Goal: Information Seeking & Learning: Learn about a topic

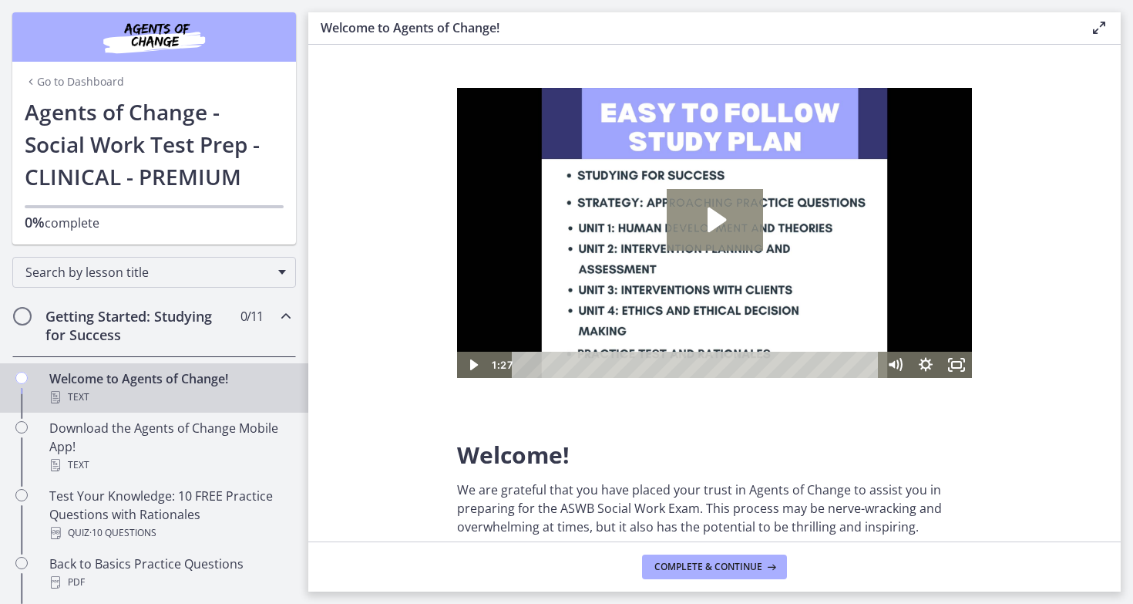
click at [721, 221] on icon "Play Video: c1o6hcmjueu5qasqsu00.mp4" at bounding box center [717, 219] width 19 height 25
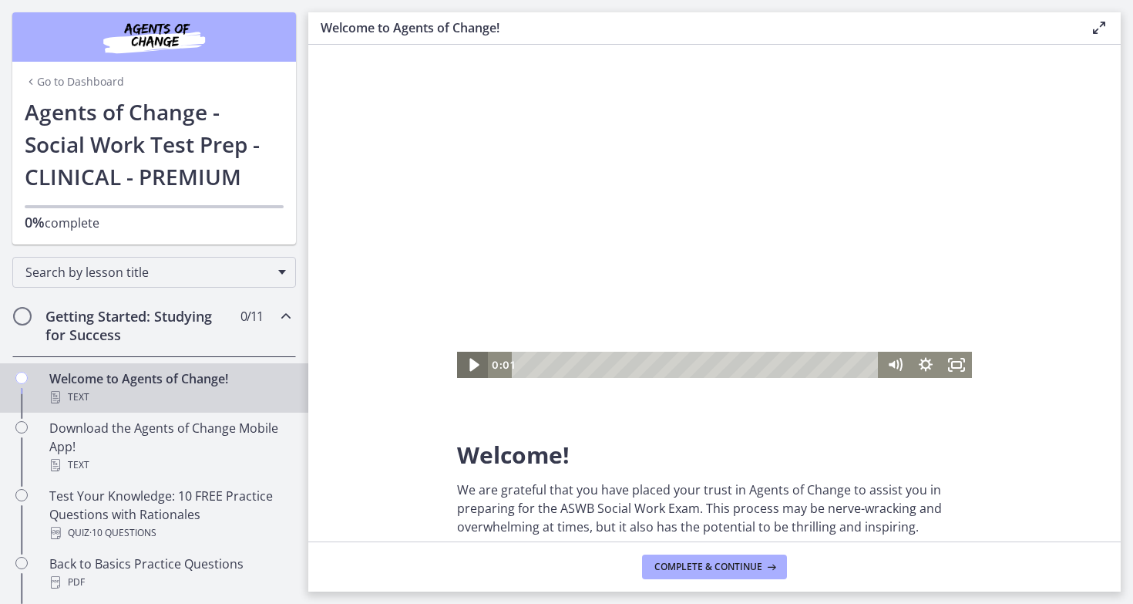
click at [474, 358] on icon "Play Video" at bounding box center [474, 365] width 37 height 32
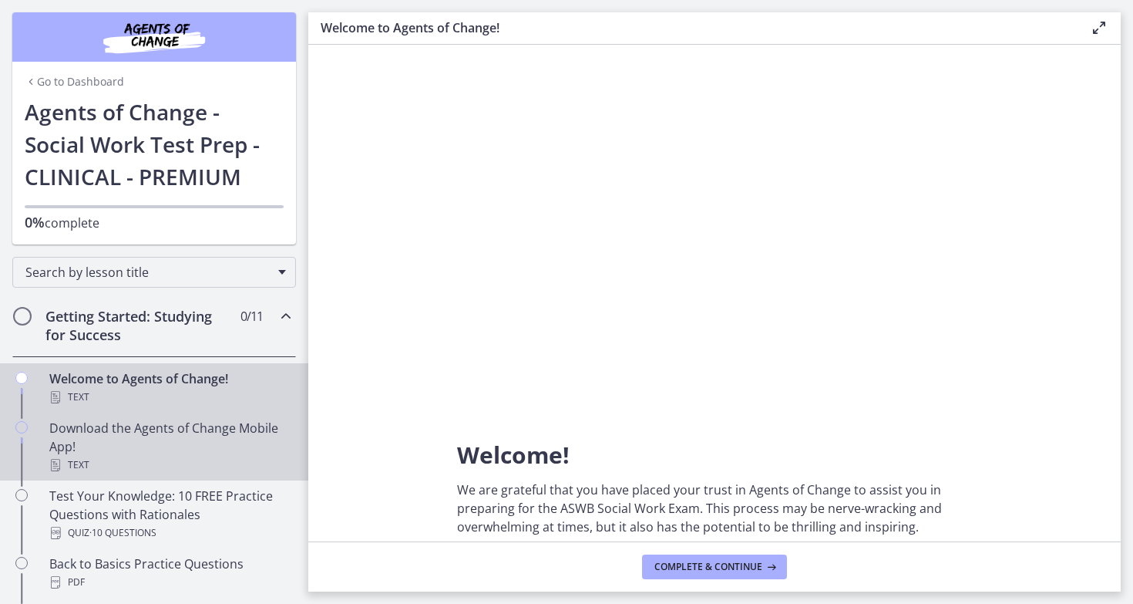
click at [137, 443] on div "Download the Agents of Change Mobile App! Text" at bounding box center [169, 447] width 241 height 56
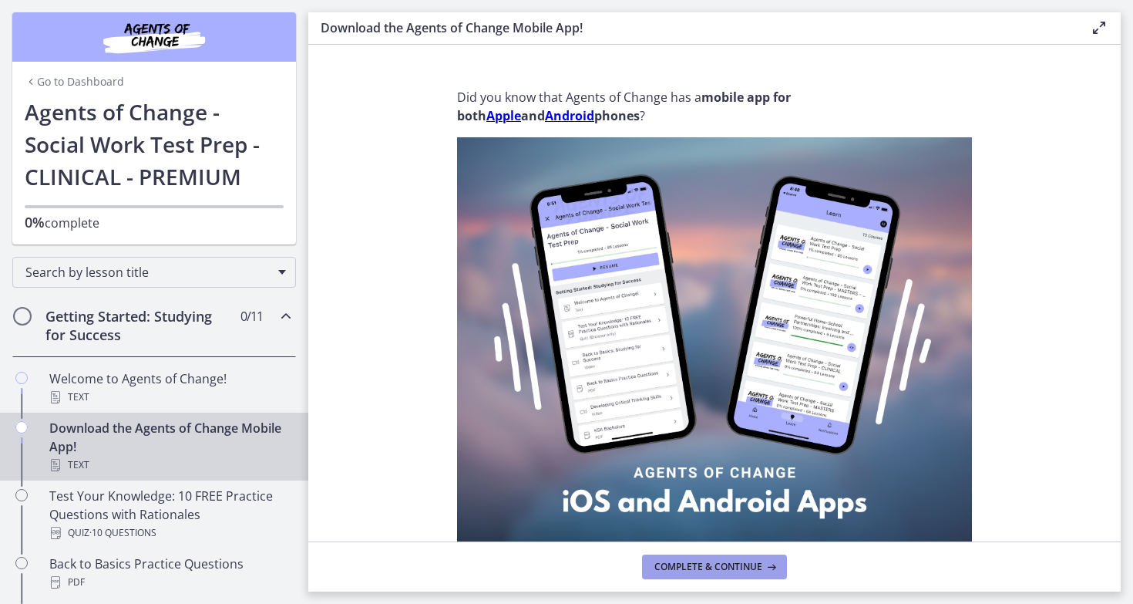
click at [714, 566] on span "Complete & continue" at bounding box center [709, 567] width 108 height 12
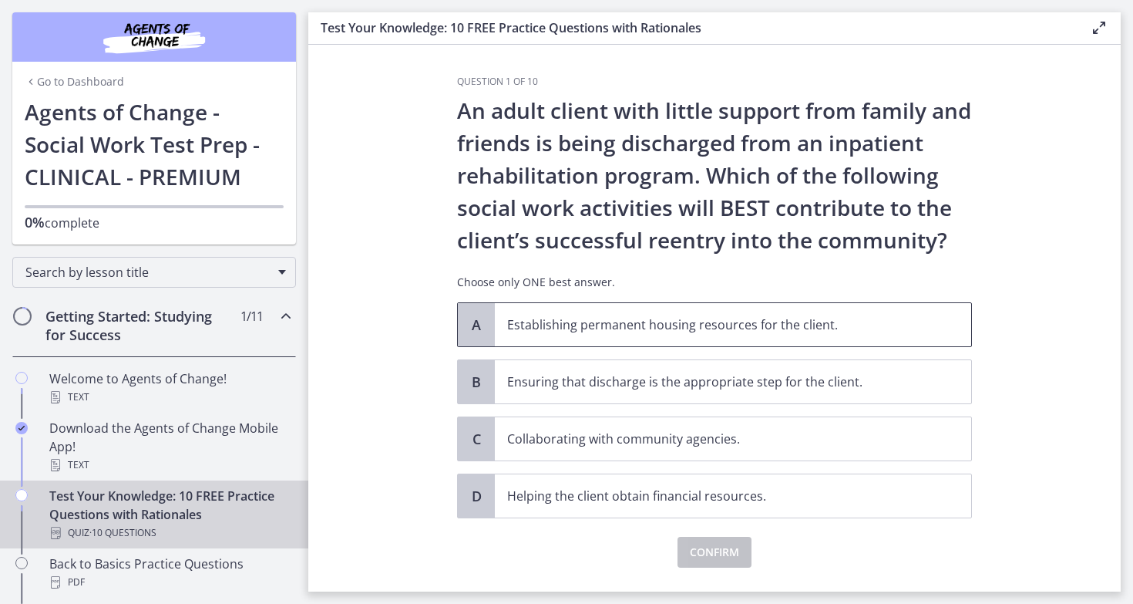
click at [697, 322] on p "Establishing permanent housing resources for the client." at bounding box center [717, 324] width 421 height 19
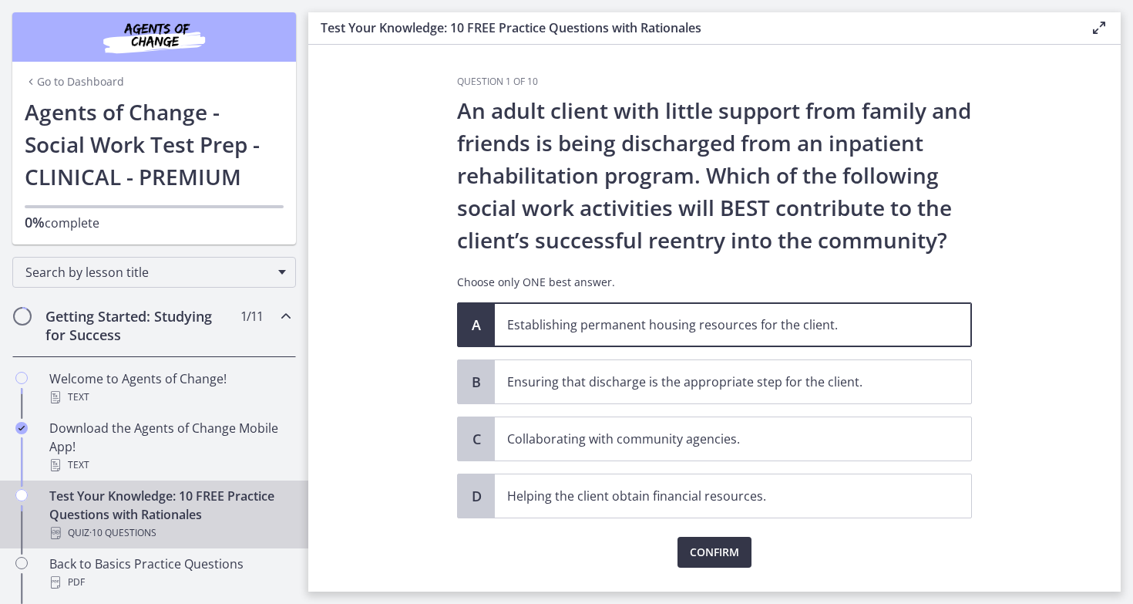
click at [719, 554] on span "Confirm" at bounding box center [714, 552] width 49 height 19
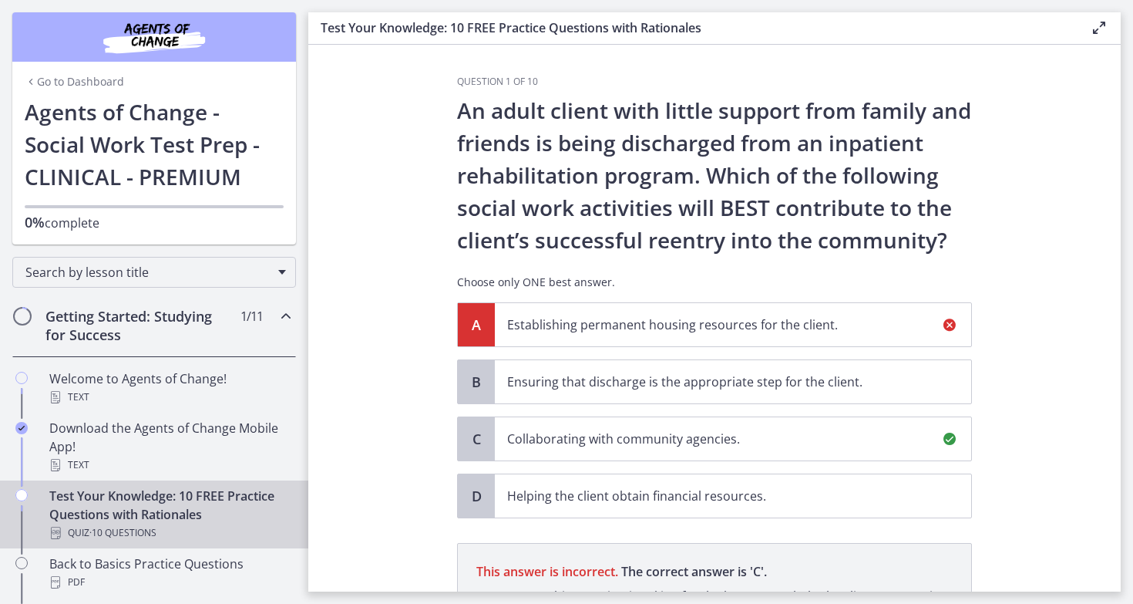
scroll to position [218, 0]
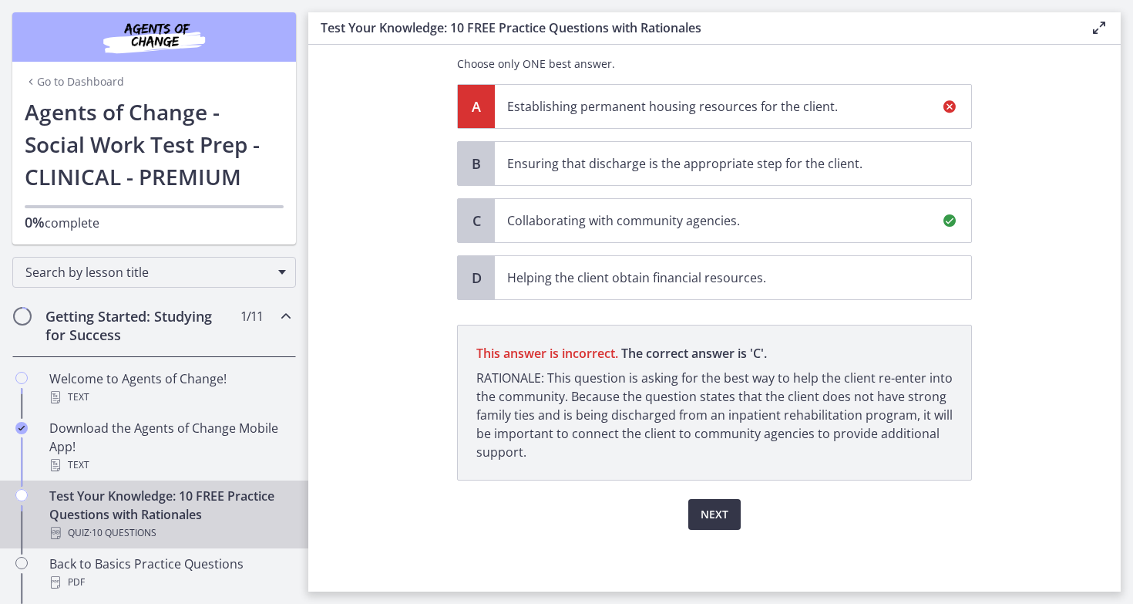
click at [712, 515] on span "Next" at bounding box center [715, 514] width 28 height 19
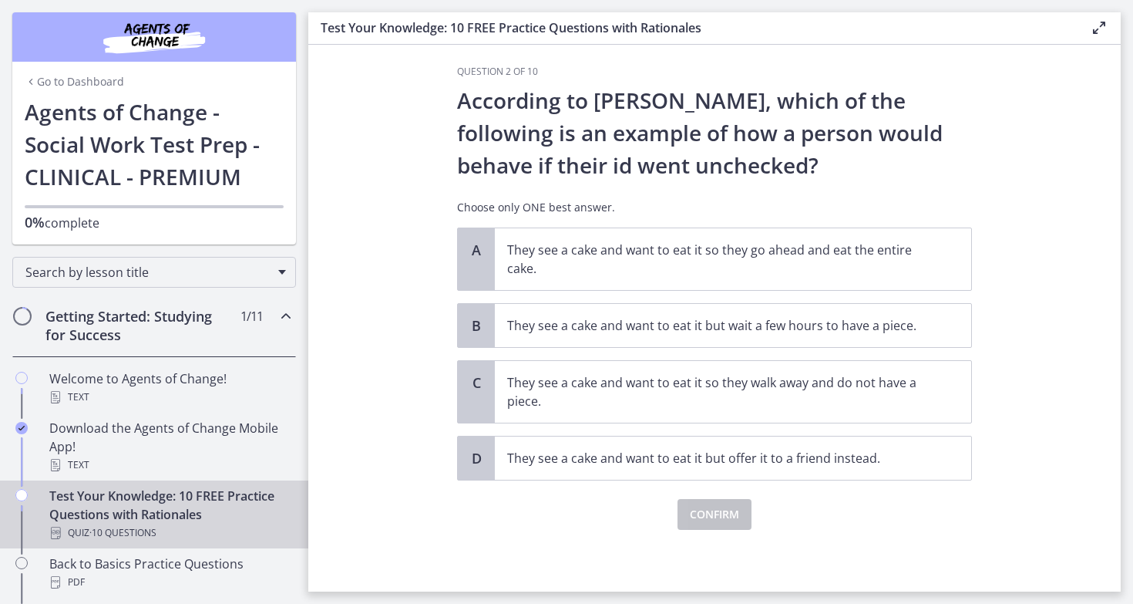
scroll to position [0, 0]
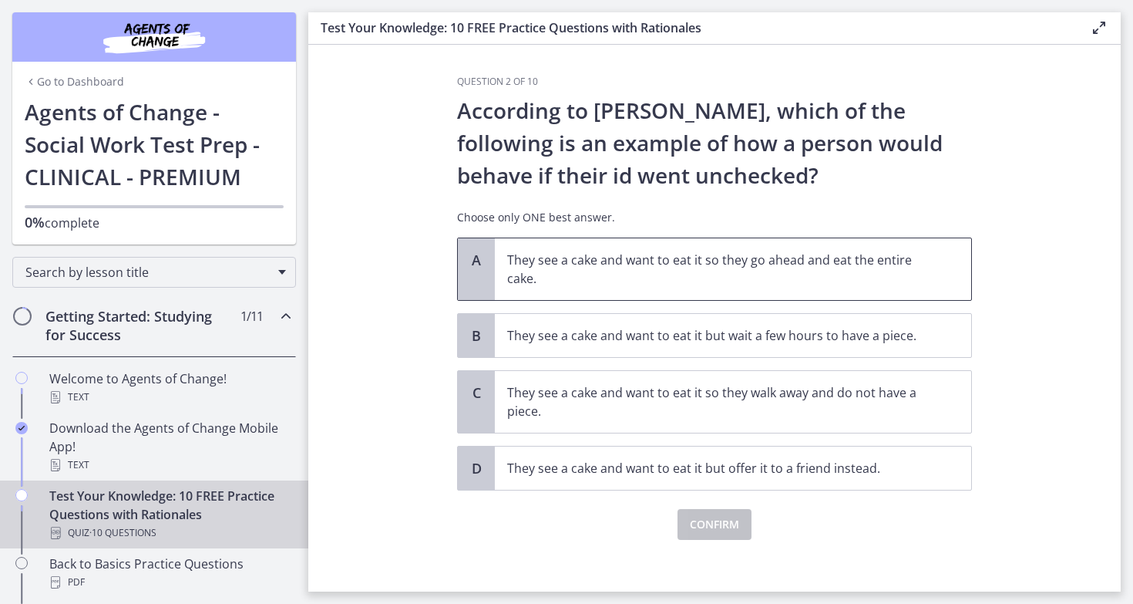
click at [797, 266] on p "They see a cake and want to eat it so they go ahead and eat the entire cake." at bounding box center [717, 269] width 421 height 37
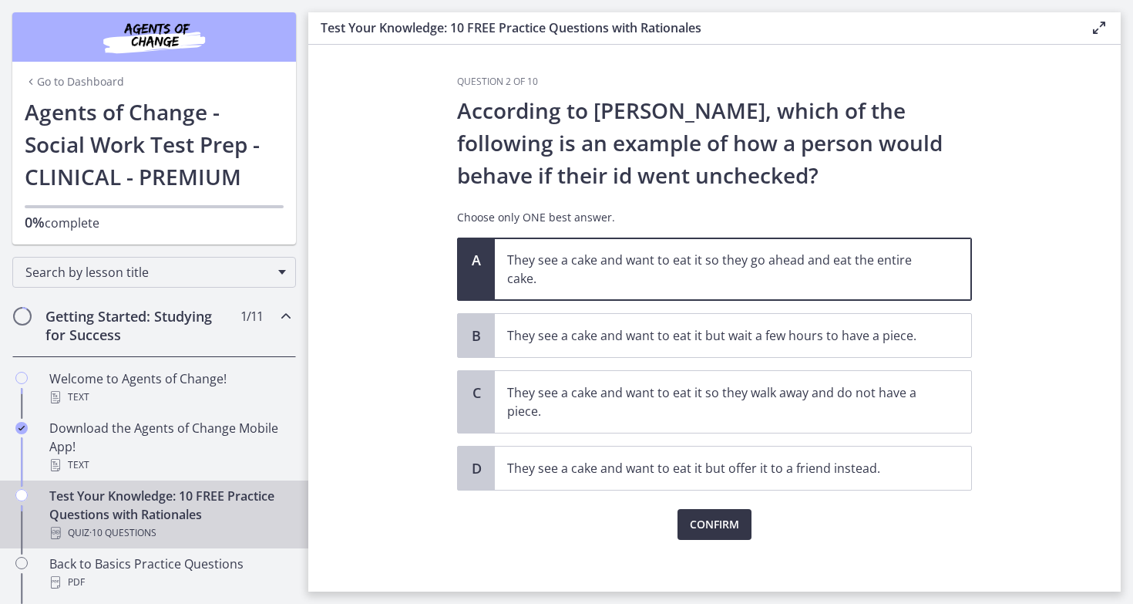
click at [733, 533] on span "Confirm" at bounding box center [714, 524] width 49 height 19
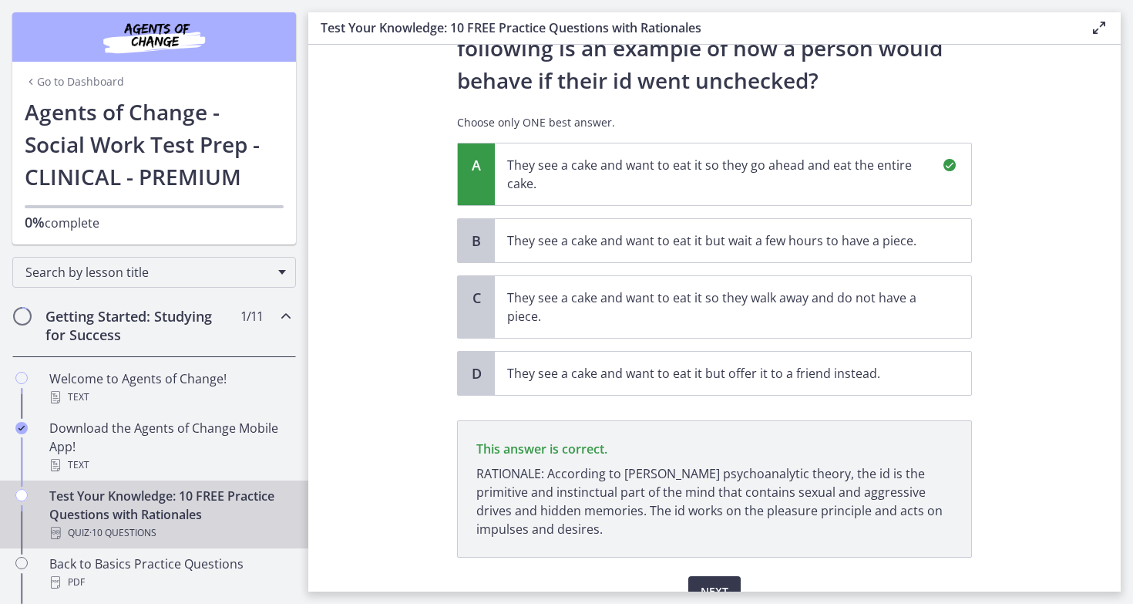
scroll to position [172, 0]
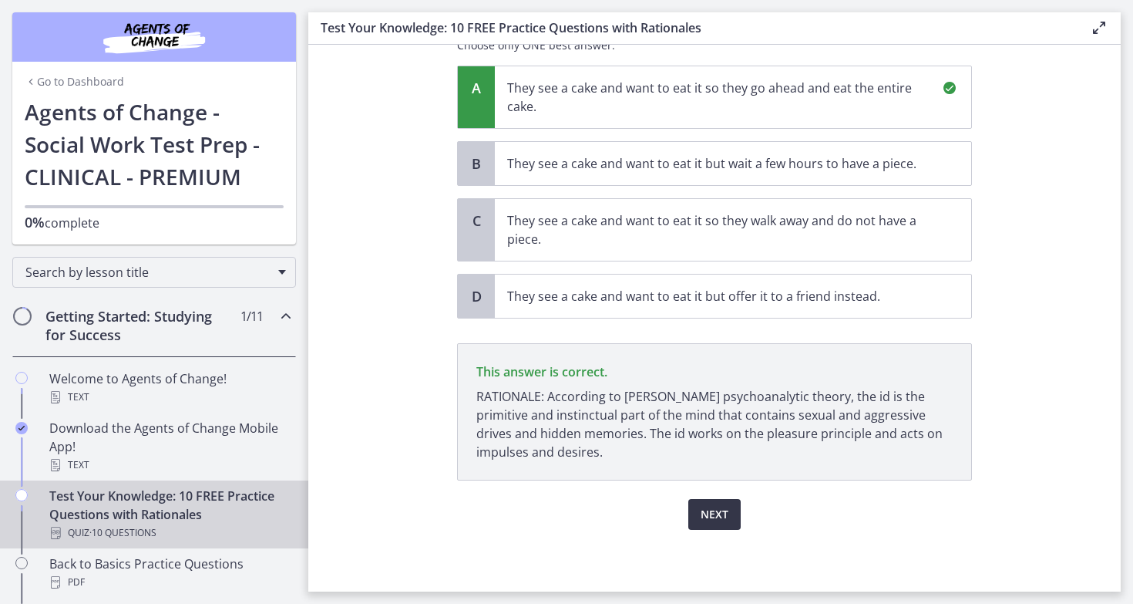
click at [719, 520] on span "Next" at bounding box center [715, 514] width 28 height 19
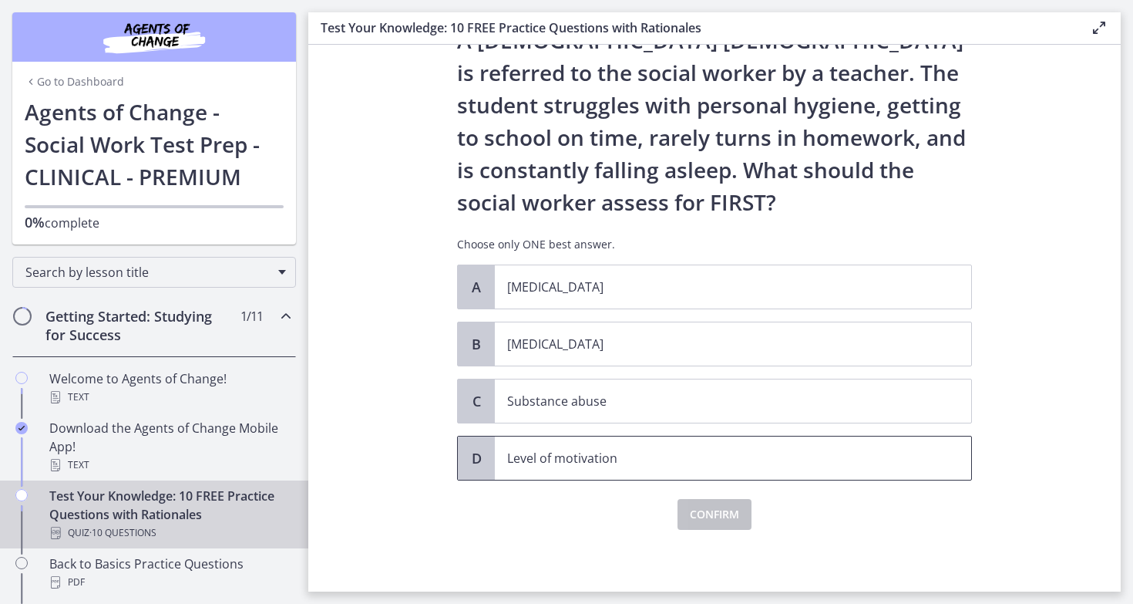
scroll to position [0, 0]
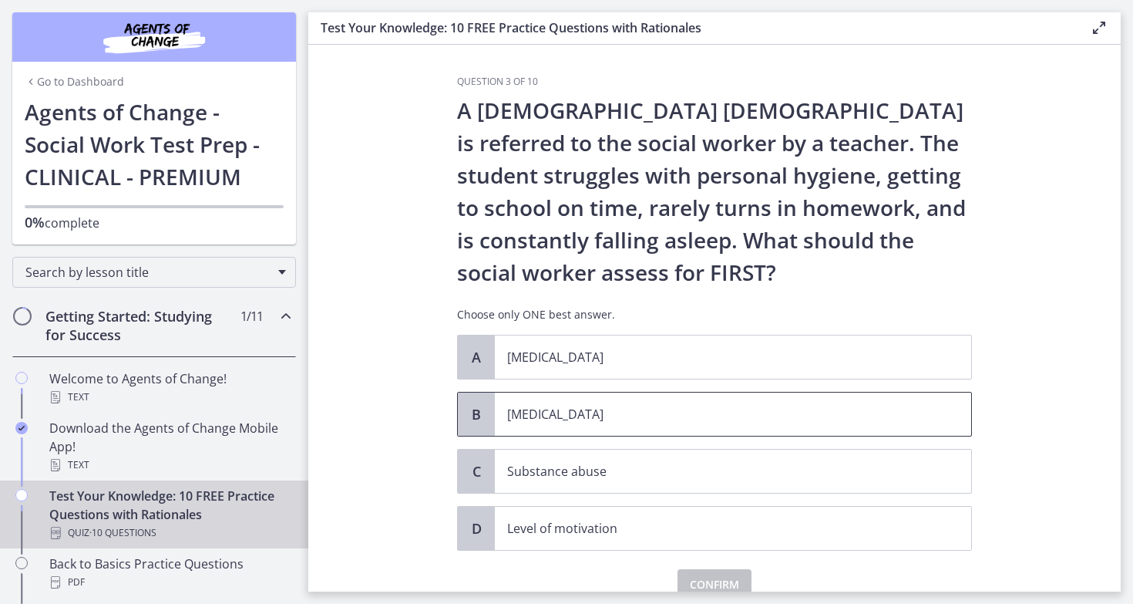
click at [661, 406] on p "[MEDICAL_DATA]" at bounding box center [717, 414] width 421 height 19
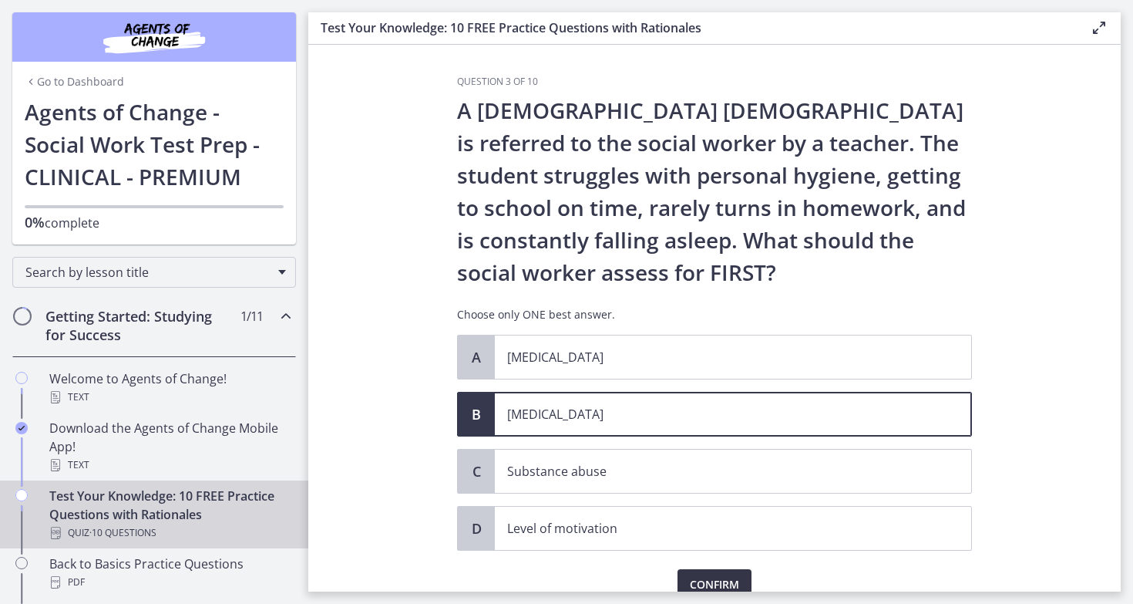
click at [724, 573] on button "Confirm" at bounding box center [715, 584] width 74 height 31
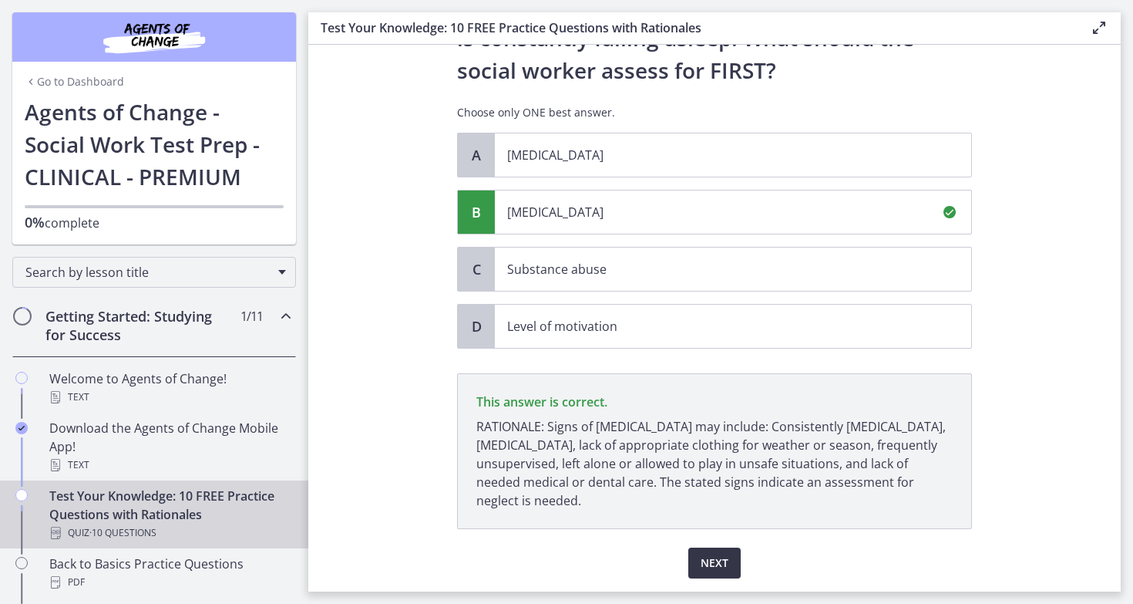
scroll to position [251, 0]
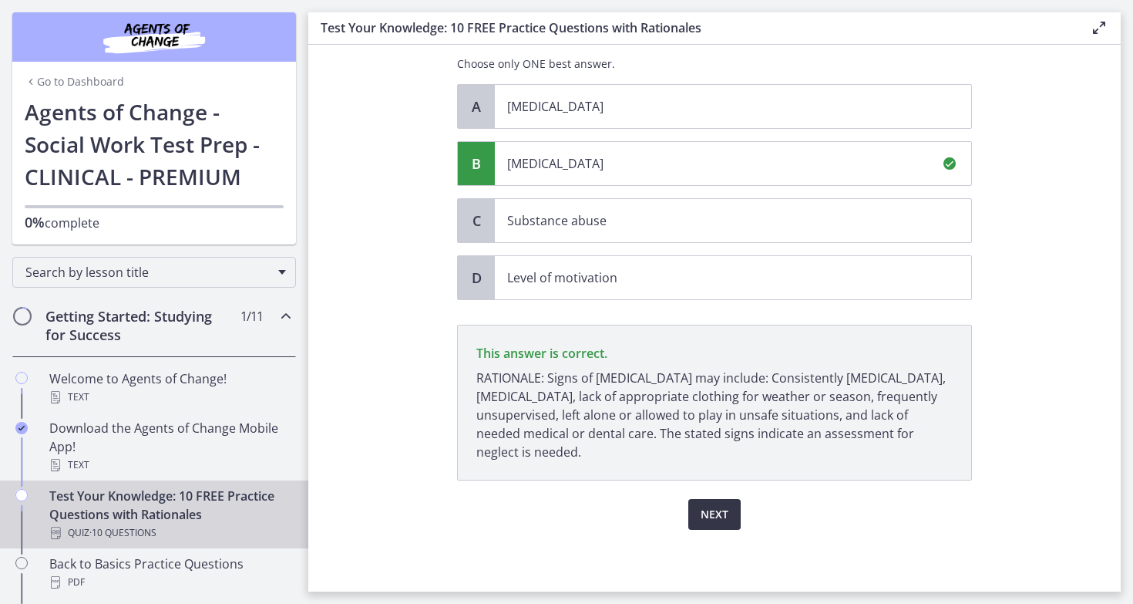
click at [725, 511] on span "Next" at bounding box center [715, 514] width 28 height 19
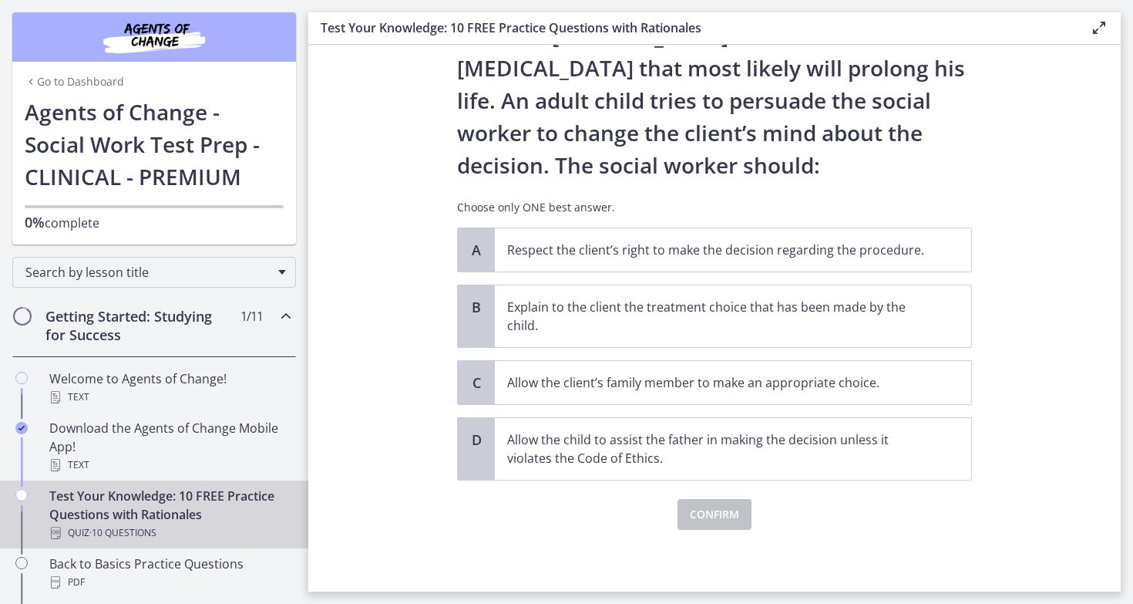
scroll to position [140, 0]
click at [665, 243] on p "Respect the client’s right to make the decision regarding the procedure." at bounding box center [717, 250] width 421 height 19
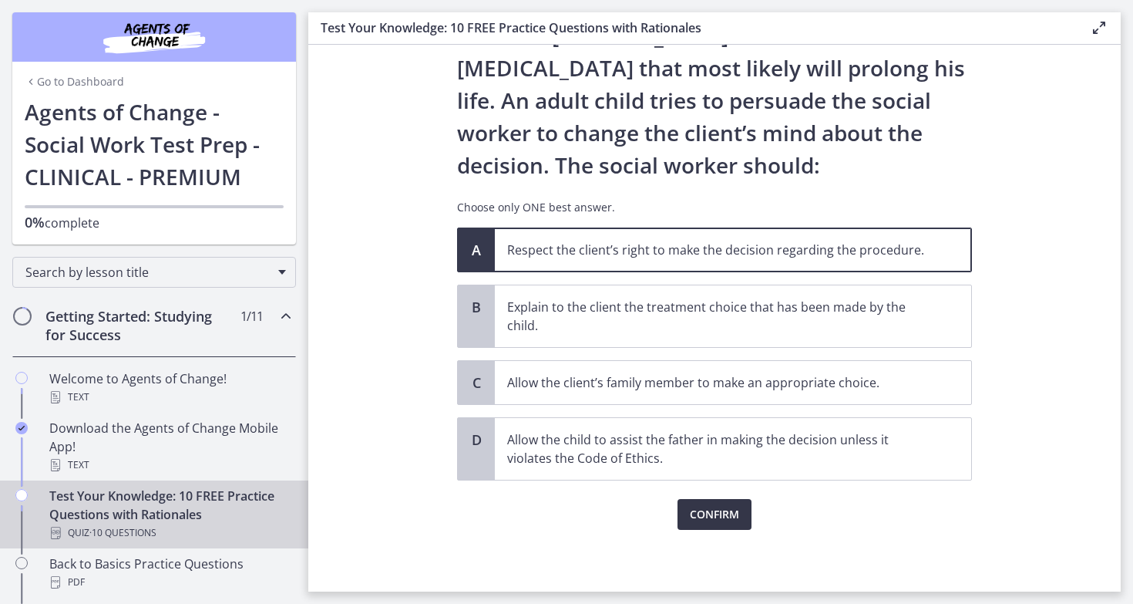
click at [709, 518] on span "Confirm" at bounding box center [714, 514] width 49 height 19
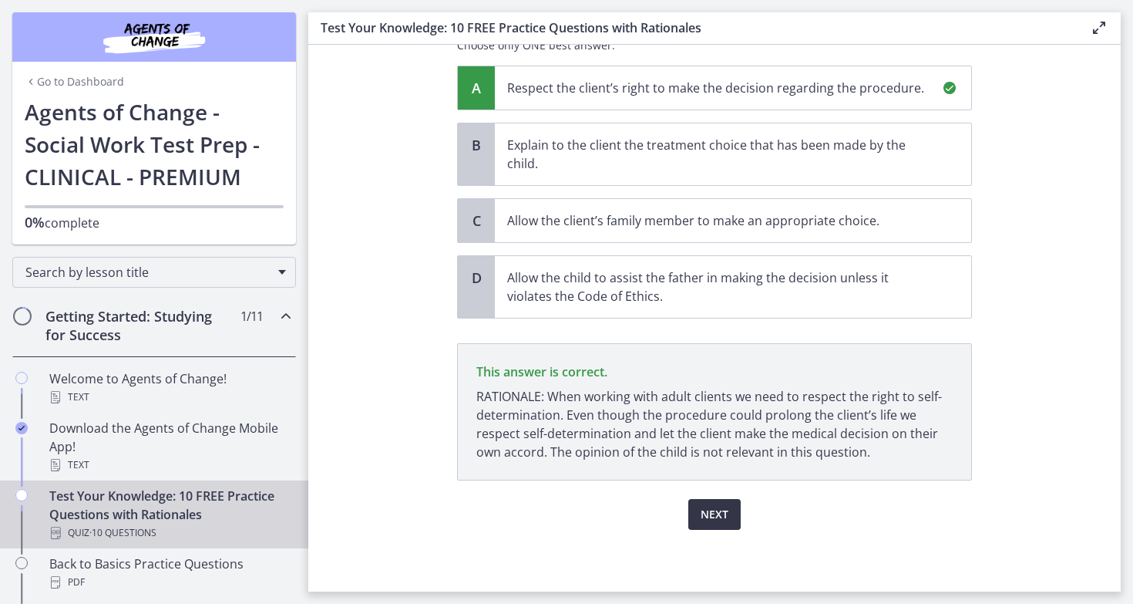
scroll to position [301, 0]
click at [709, 518] on span "Next" at bounding box center [715, 514] width 28 height 19
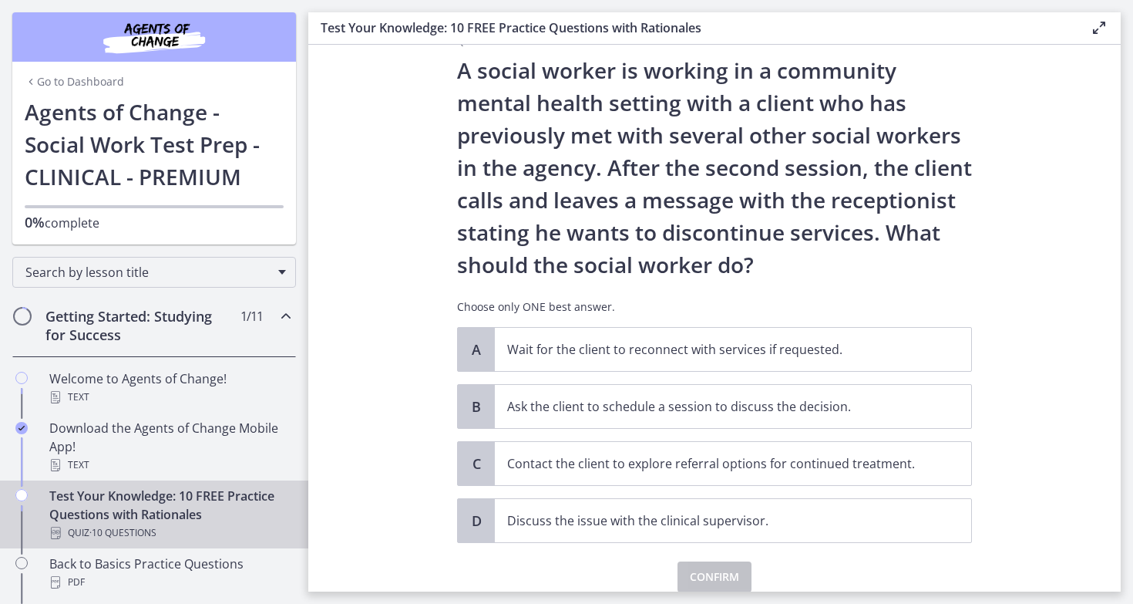
scroll to position [42, 0]
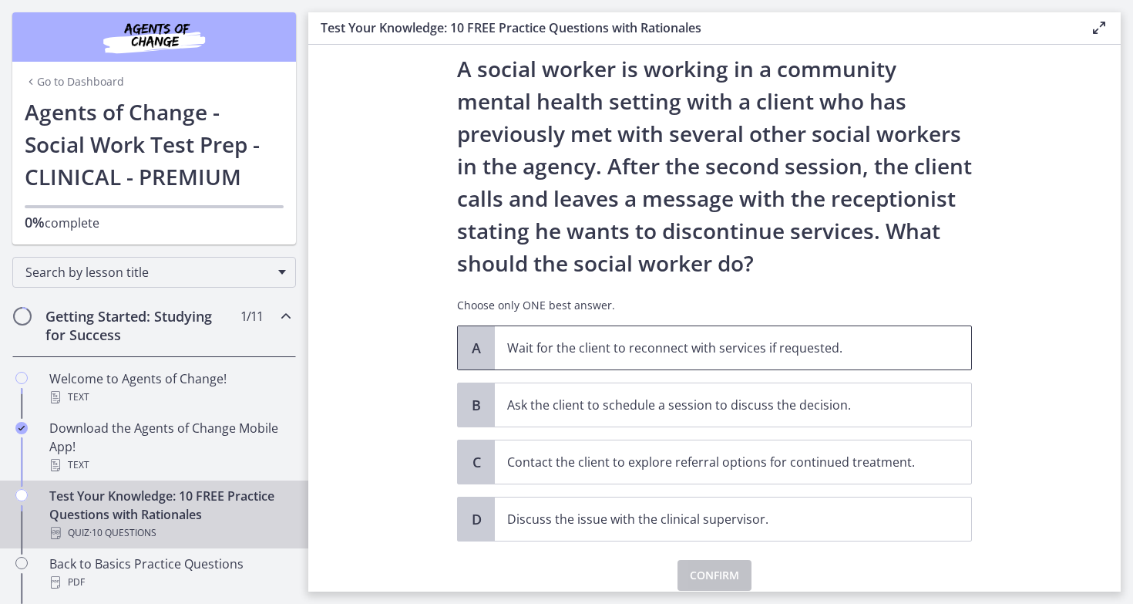
click at [659, 348] on p "Wait for the client to reconnect with services if requested." at bounding box center [717, 348] width 421 height 19
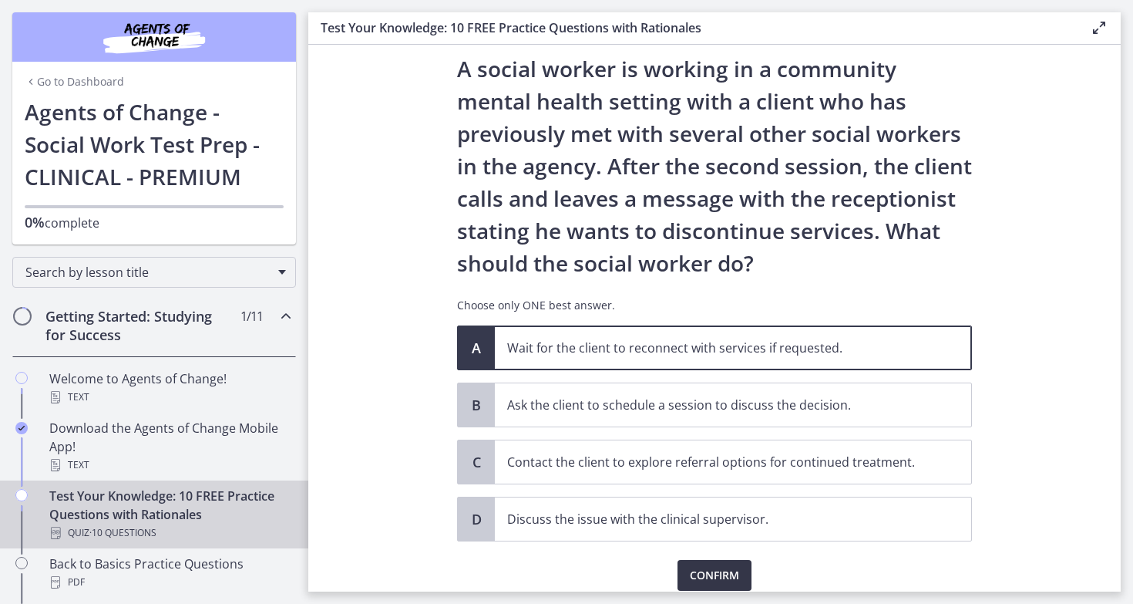
click at [716, 573] on span "Confirm" at bounding box center [714, 575] width 49 height 19
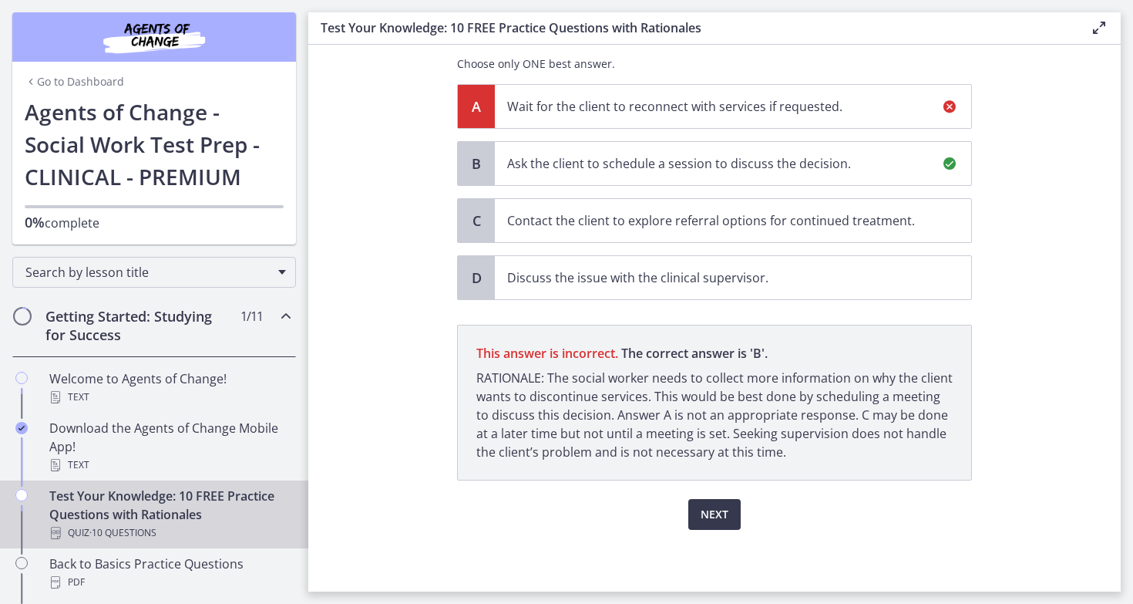
scroll to position [283, 0]
click at [702, 513] on span "Next" at bounding box center [715, 514] width 28 height 19
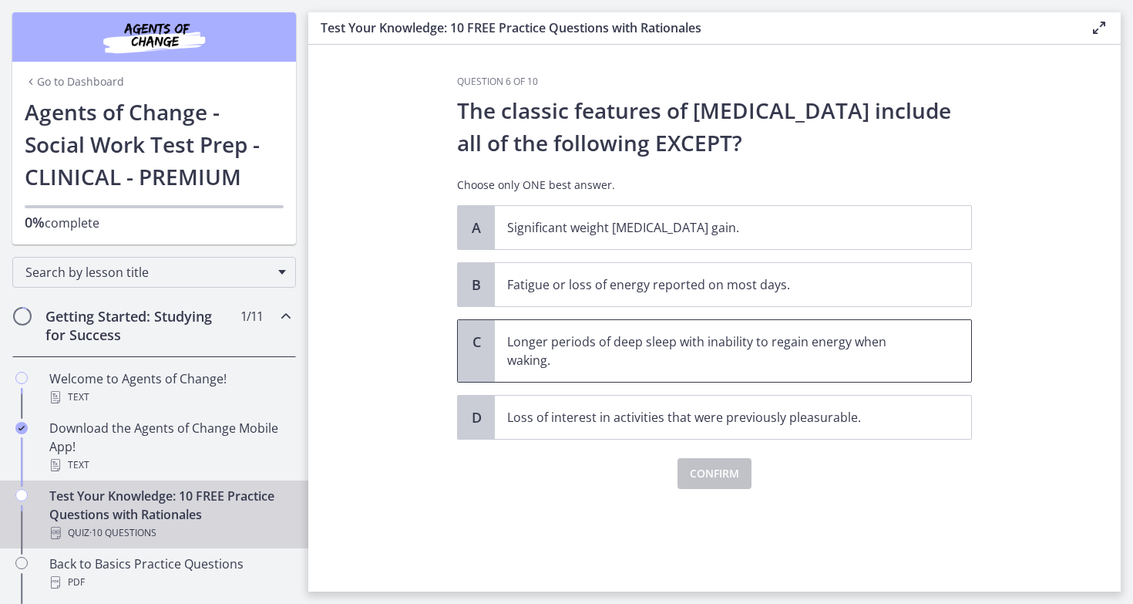
click at [665, 349] on p "Longer periods of deep sleep with inability to regain energy when waking." at bounding box center [717, 350] width 421 height 37
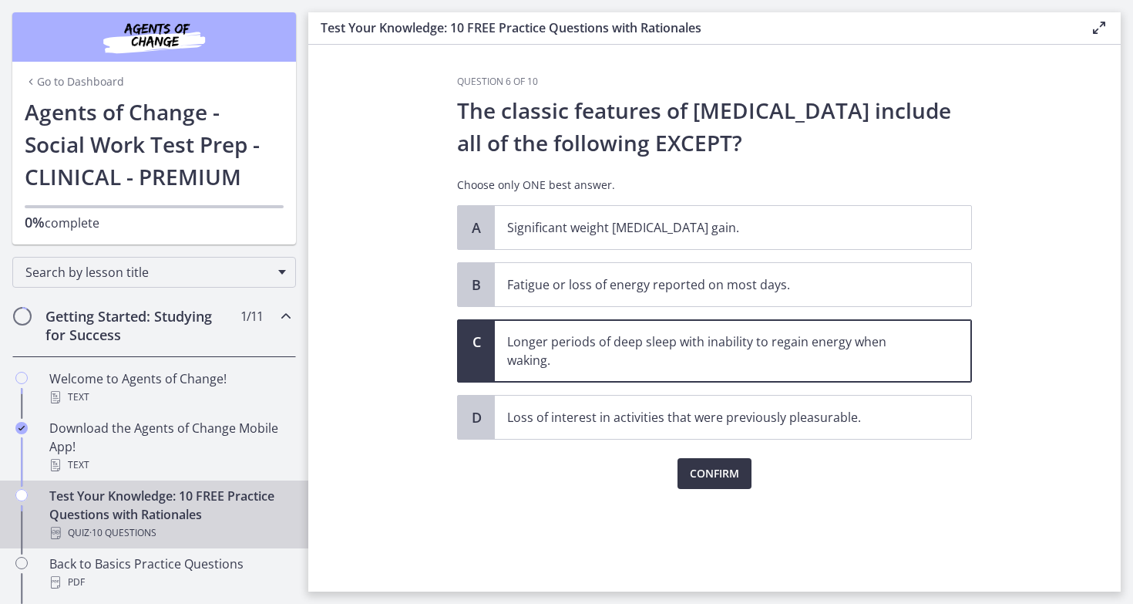
click at [735, 473] on span "Confirm" at bounding box center [714, 473] width 49 height 19
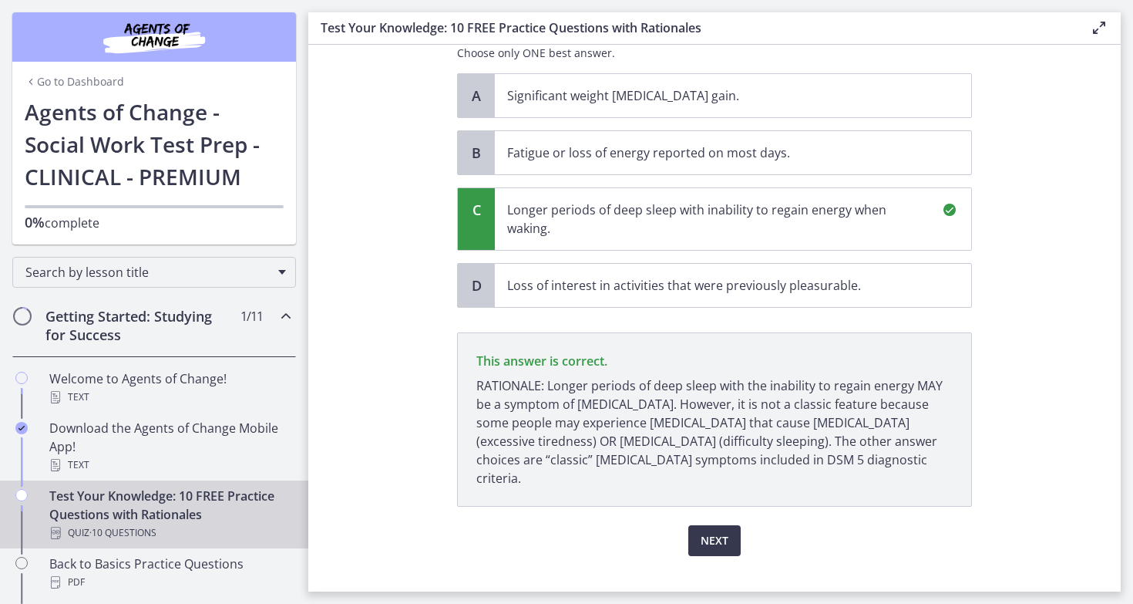
scroll to position [140, 0]
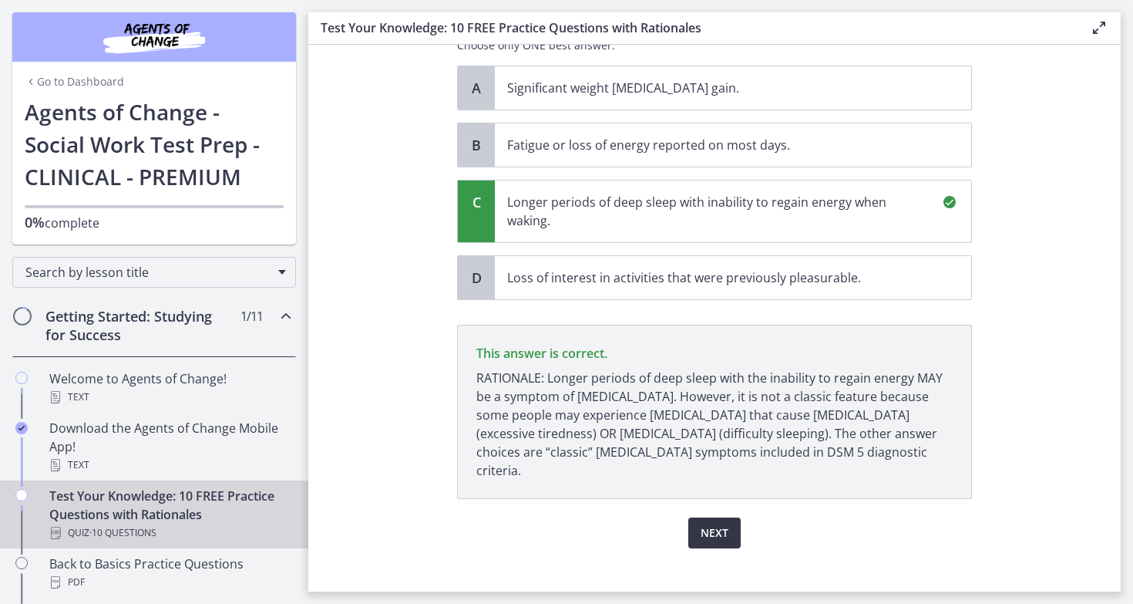
click at [728, 524] on span "Next" at bounding box center [715, 533] width 28 height 19
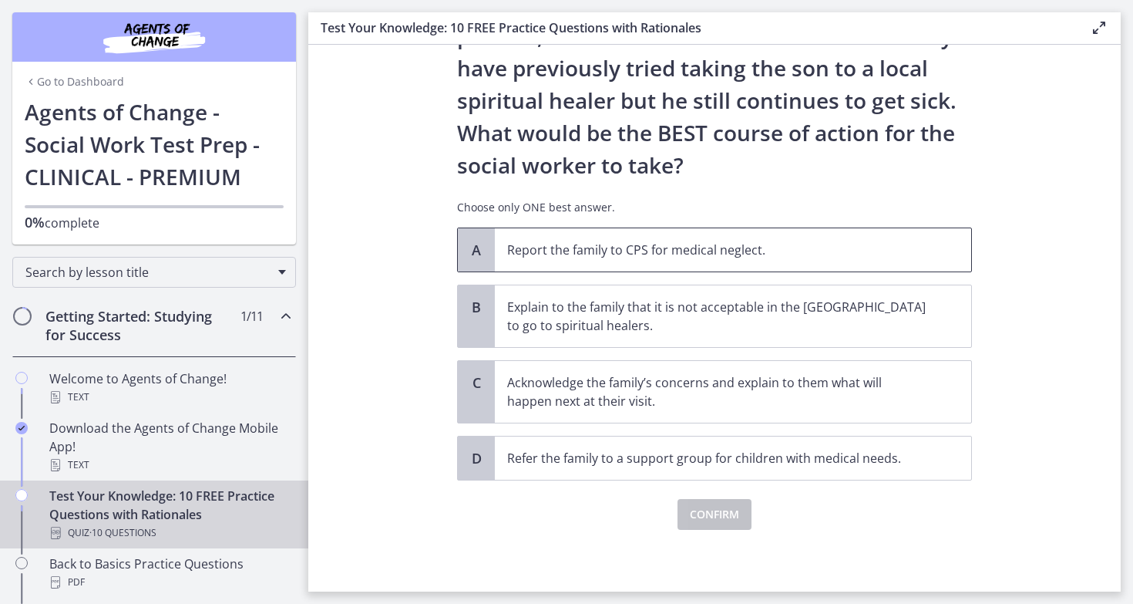
scroll to position [269, 0]
click at [871, 409] on p "Acknowledge the family’s concerns and explain to them what will happen next at …" at bounding box center [717, 391] width 421 height 37
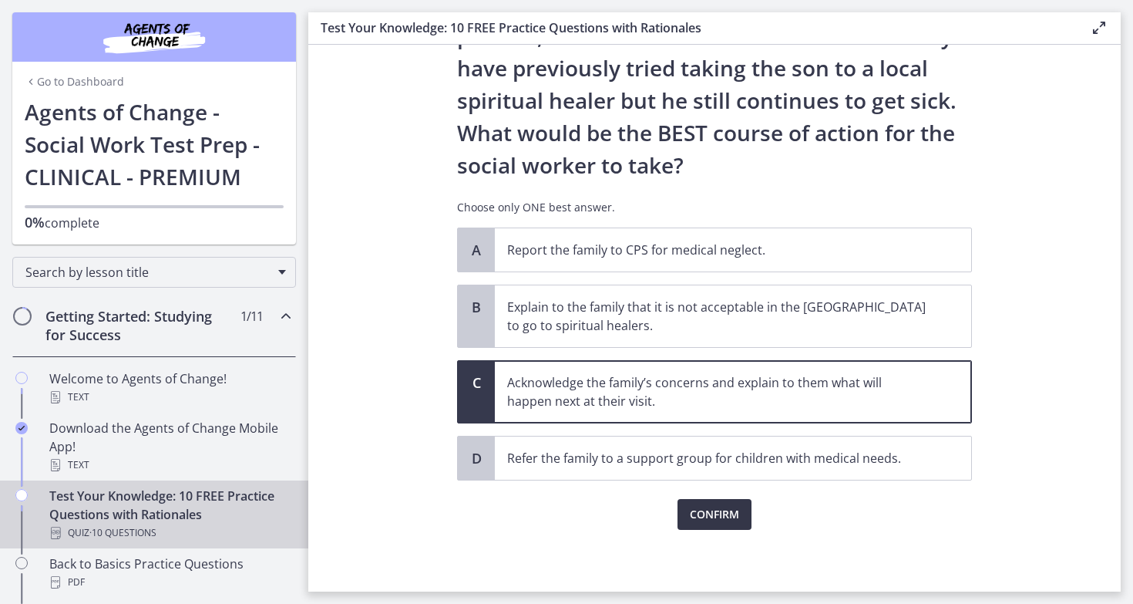
click at [724, 518] on span "Confirm" at bounding box center [714, 514] width 49 height 19
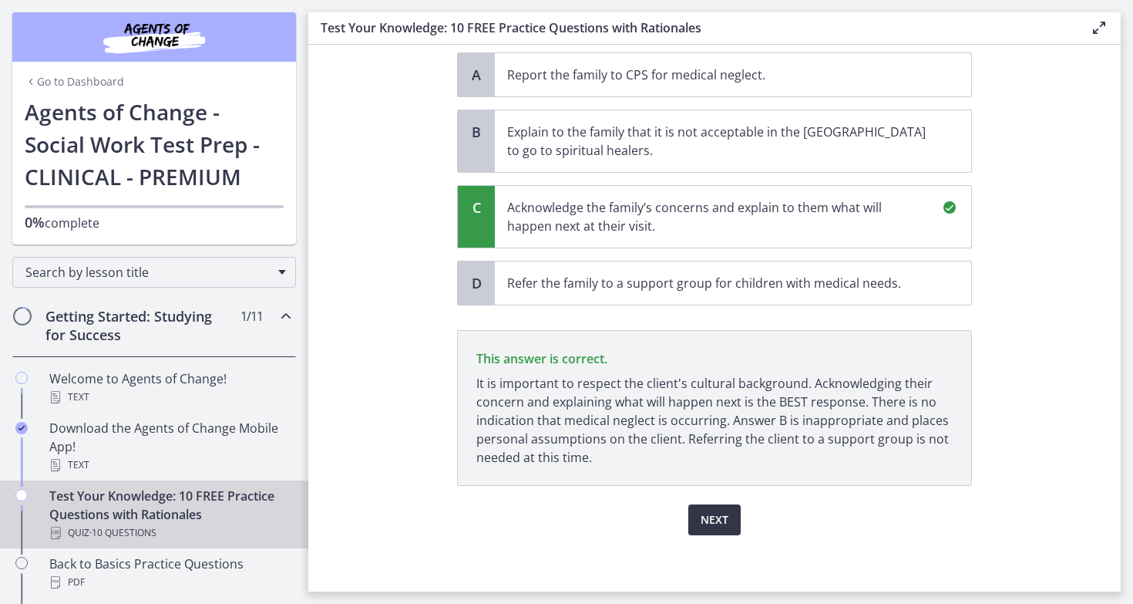
scroll to position [450, 0]
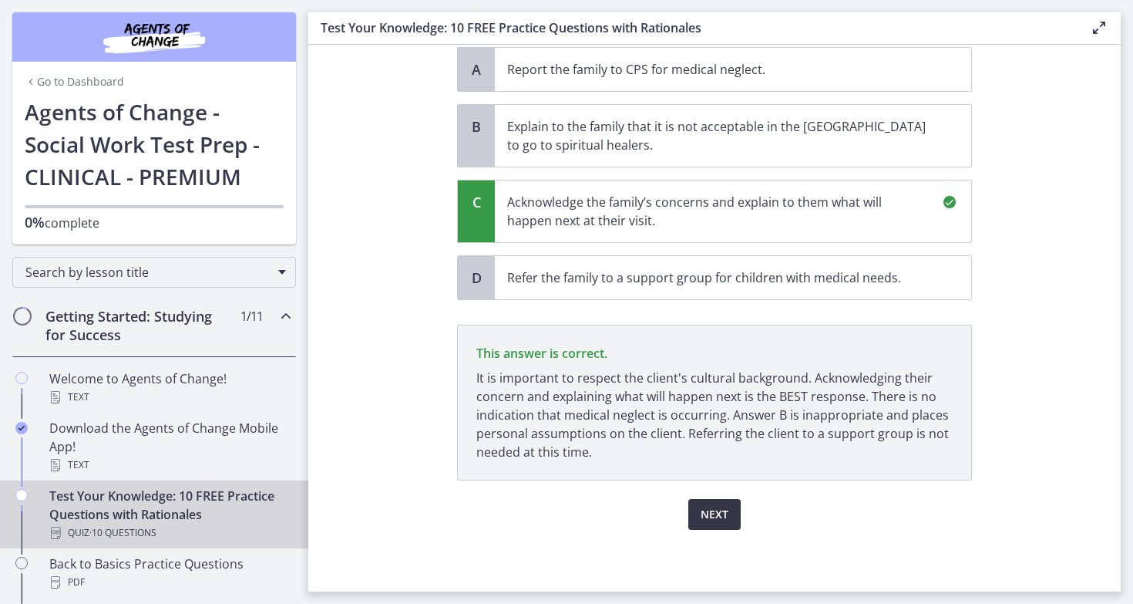
click at [723, 517] on span "Next" at bounding box center [715, 514] width 28 height 19
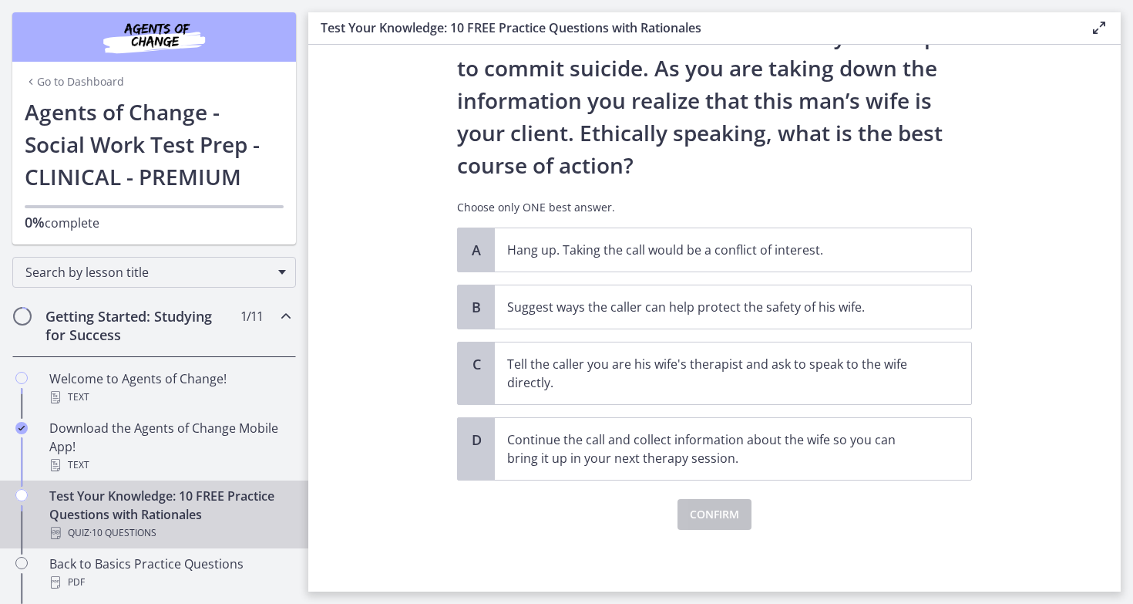
scroll to position [172, 0]
click at [482, 1] on main "Test Your Knowledge: 10 FREE Practice Questions with Rationales Enable fullscre…" at bounding box center [720, 302] width 825 height 604
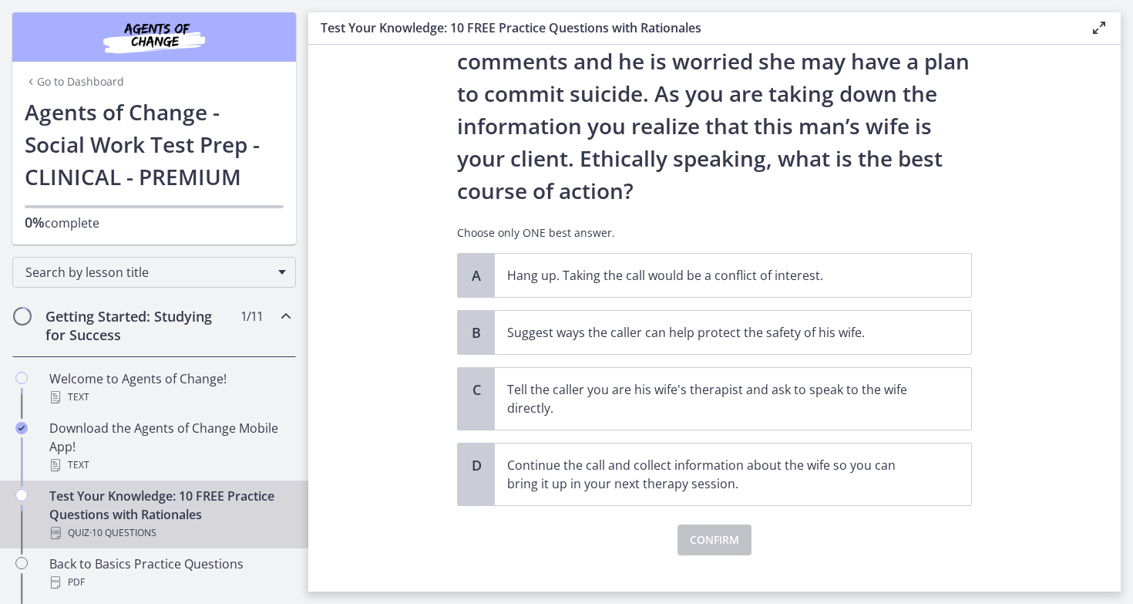
scroll to position [149, 0]
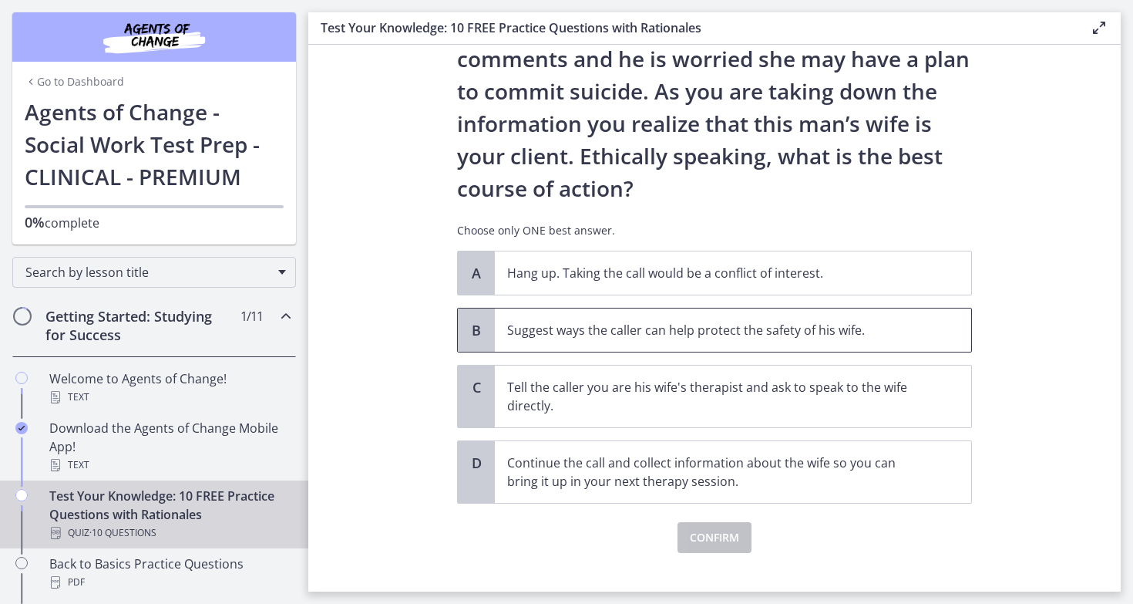
click at [676, 326] on p "Suggest ways the caller can help protect the safety of his wife." at bounding box center [717, 330] width 421 height 19
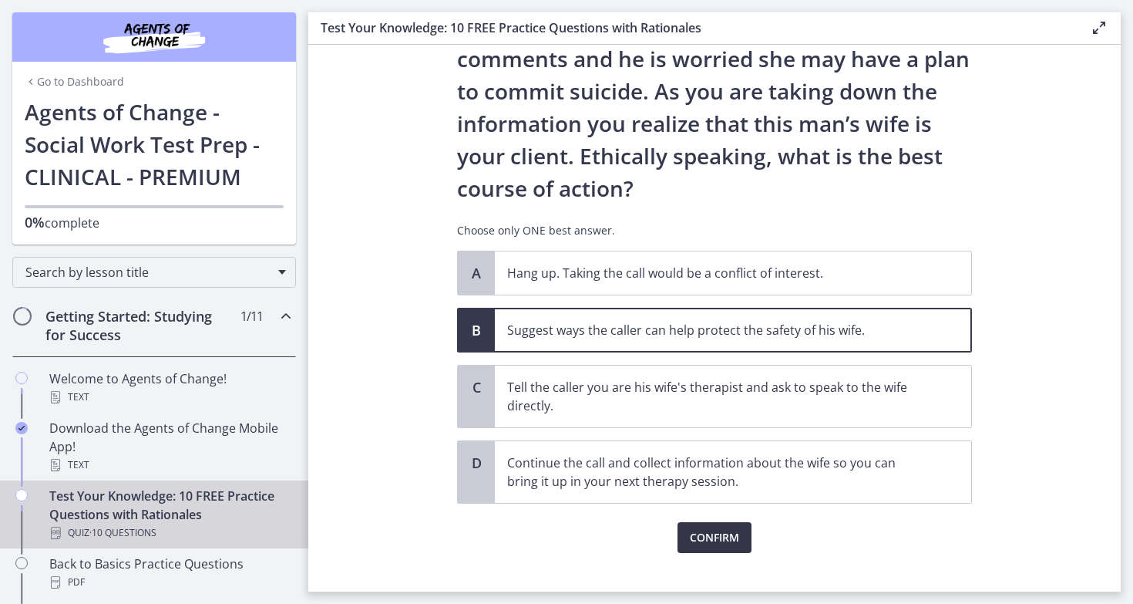
click at [706, 537] on span "Confirm" at bounding box center [714, 537] width 49 height 19
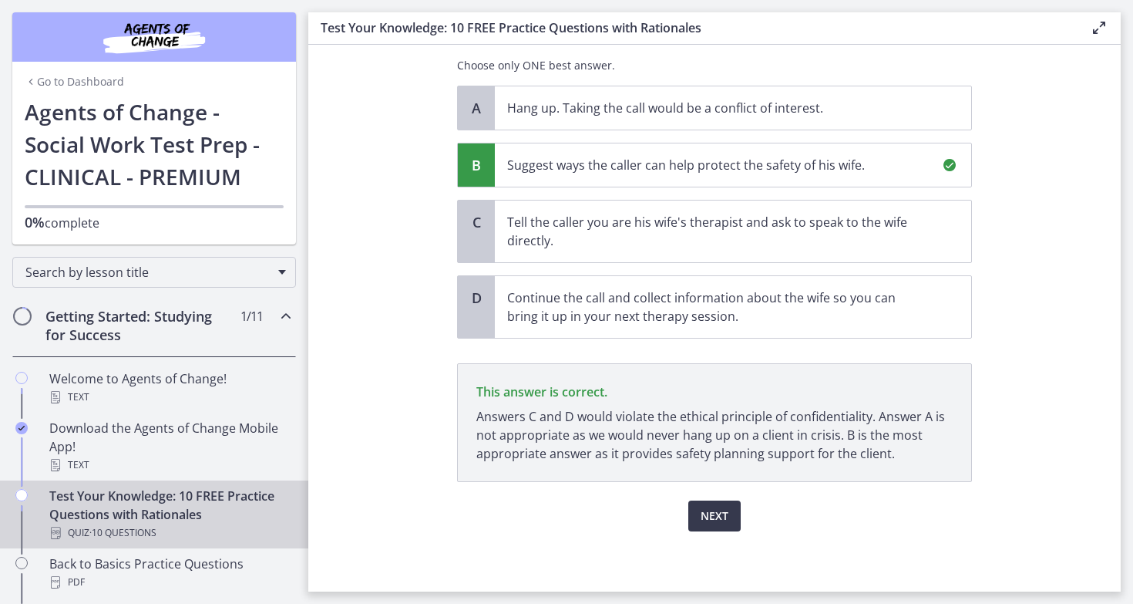
scroll to position [315, 0]
click at [715, 517] on span "Next" at bounding box center [715, 514] width 28 height 19
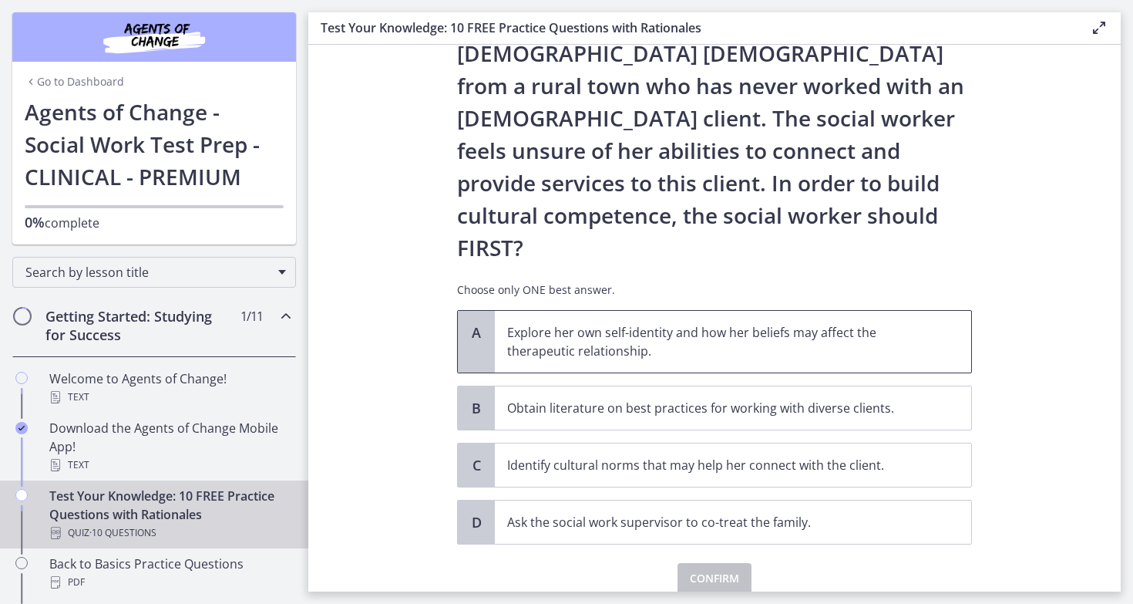
scroll to position [186, 0]
click at [773, 324] on p "Explore her own self-identity and how her beliefs may affect the therapeutic re…" at bounding box center [717, 342] width 421 height 37
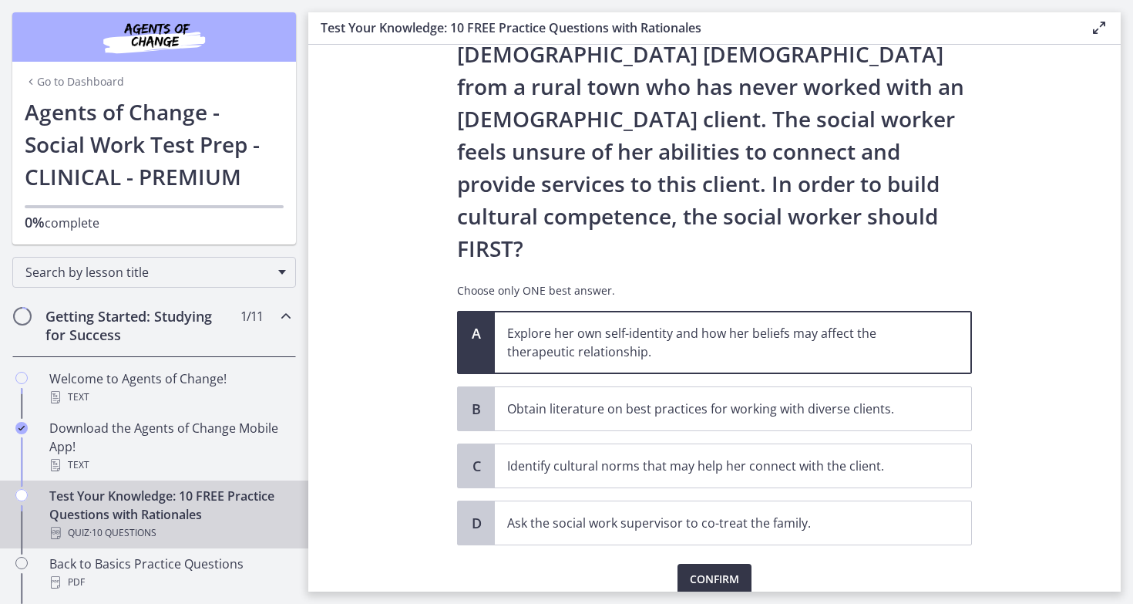
click at [706, 570] on span "Confirm" at bounding box center [714, 579] width 49 height 19
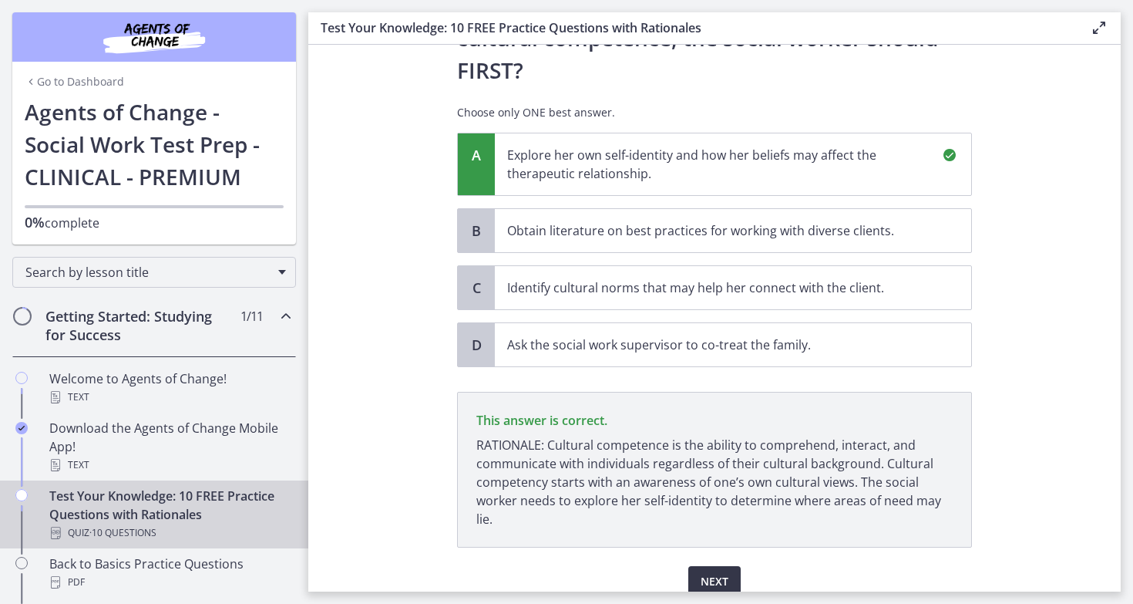
scroll to position [366, 0]
click at [706, 570] on span "Next" at bounding box center [715, 579] width 28 height 19
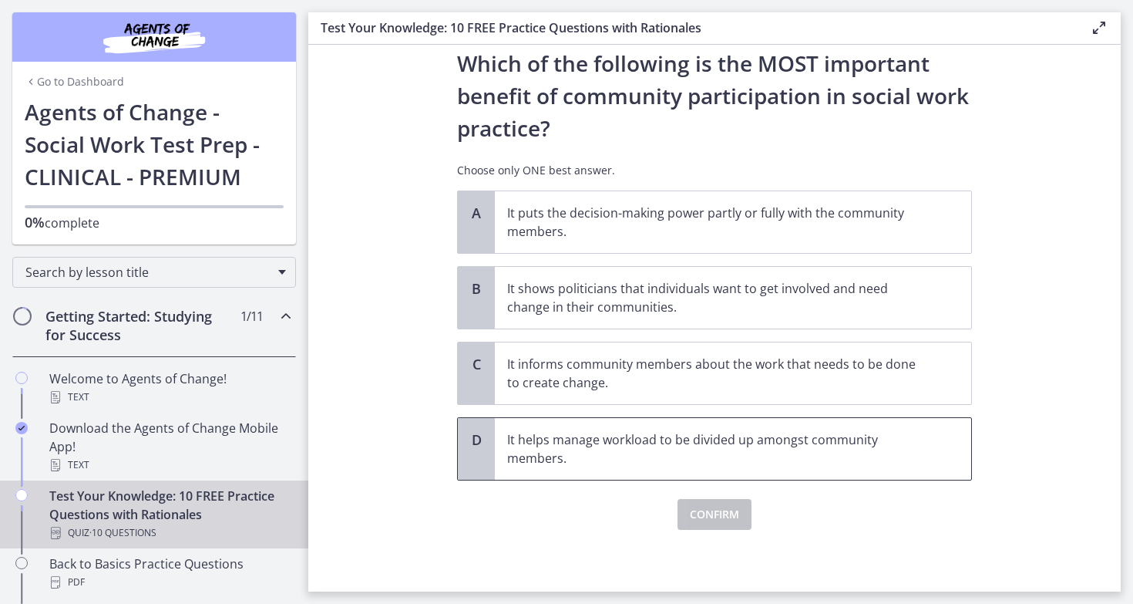
scroll to position [0, 0]
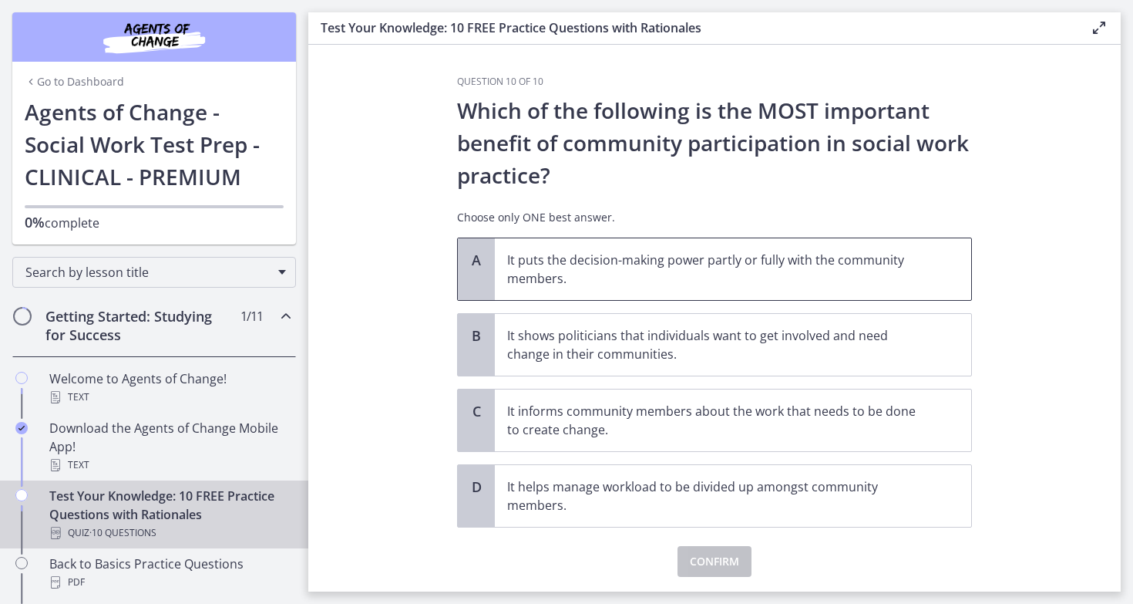
click at [628, 285] on p "It puts the decision-making power partly or fully with the community members." at bounding box center [717, 269] width 421 height 37
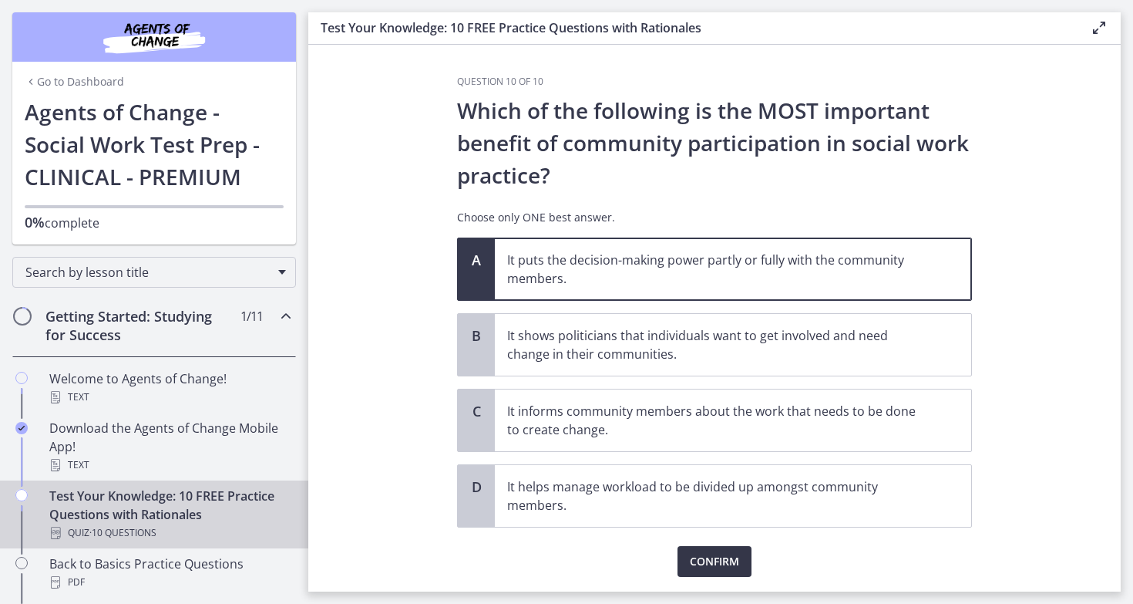
click at [716, 568] on span "Confirm" at bounding box center [714, 561] width 49 height 19
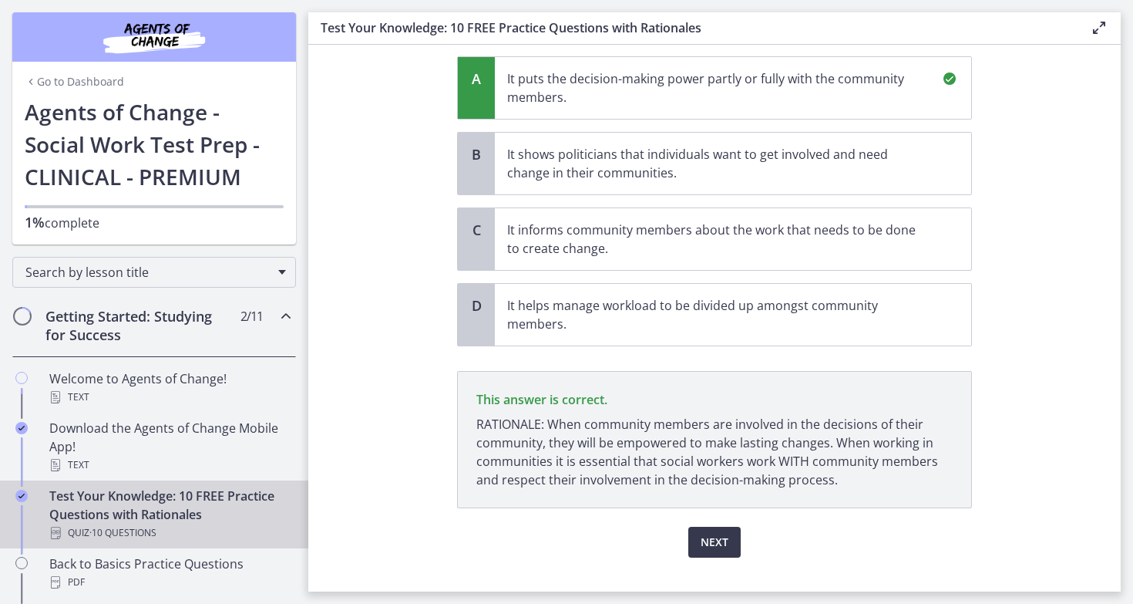
scroll to position [209, 0]
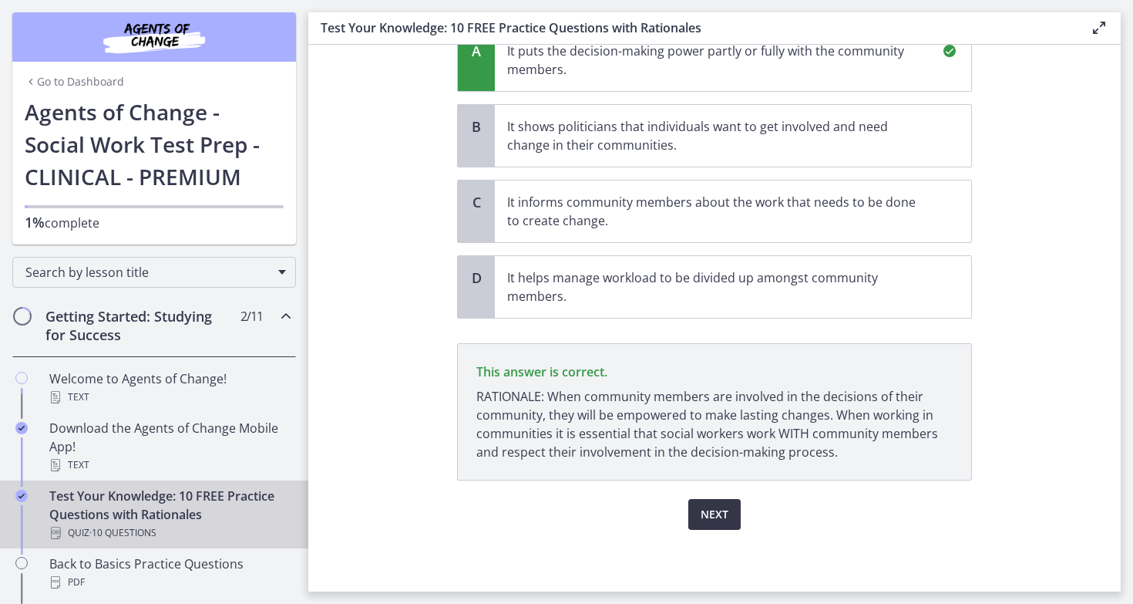
click at [719, 520] on span "Next" at bounding box center [715, 514] width 28 height 19
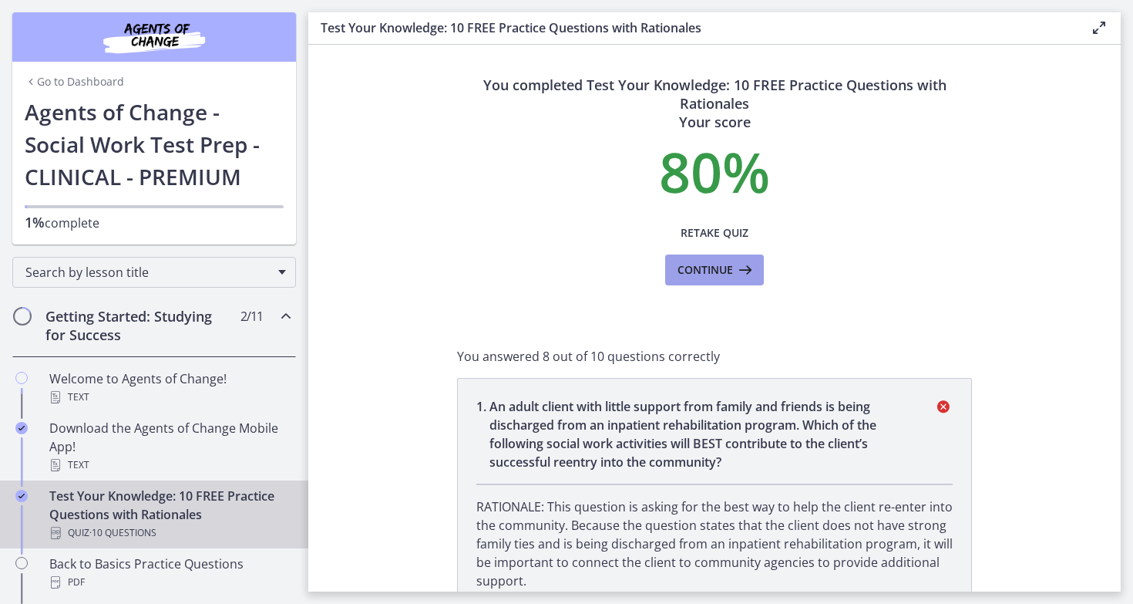
click at [712, 266] on span "Continue" at bounding box center [706, 270] width 56 height 19
